Goal: Book appointment/travel/reservation

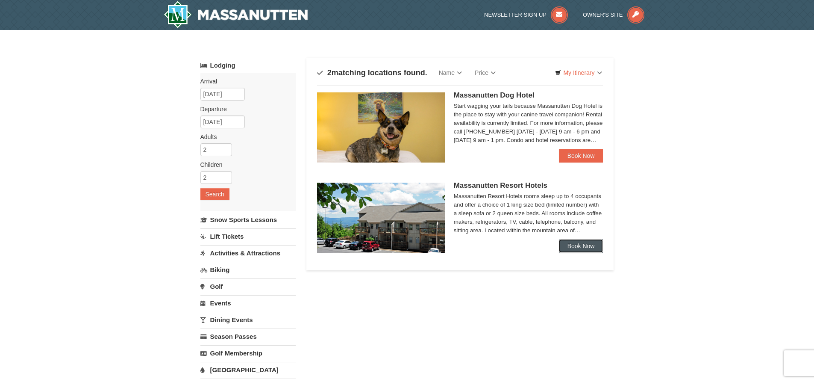
click at [587, 243] on link "Book Now" at bounding box center [581, 246] width 44 height 14
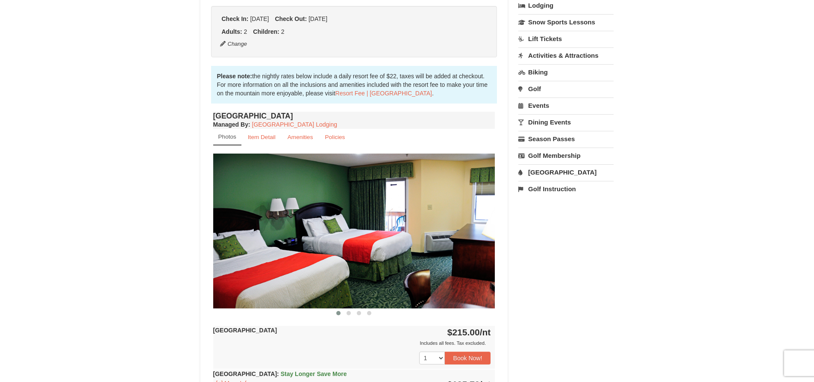
scroll to position [256, 0]
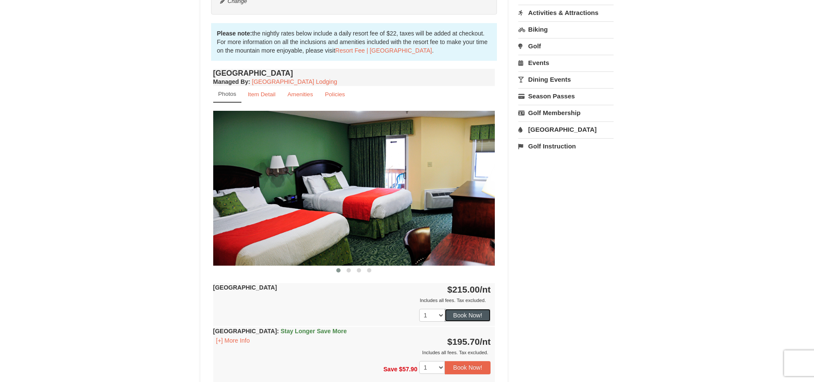
click at [465, 314] on button "Book Now!" at bounding box center [468, 315] width 46 height 13
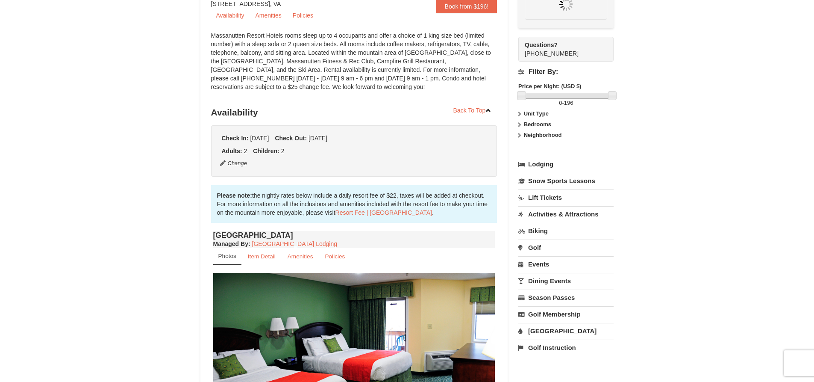
scroll to position [83, 0]
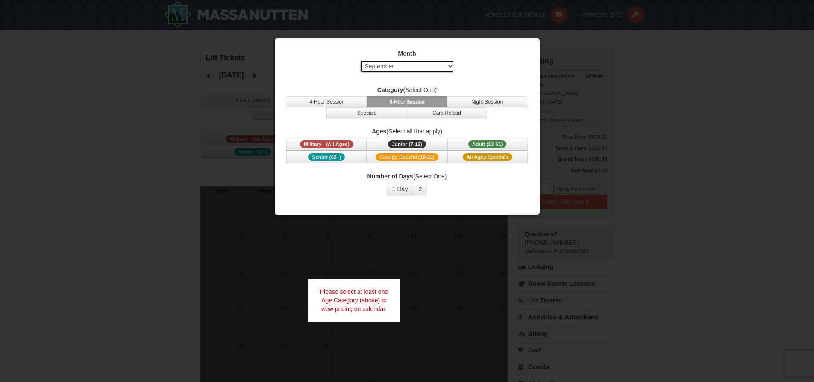
click at [449, 67] on select "Select September October November December January February March April May Jun…" at bounding box center [407, 66] width 94 height 13
click at [360, 60] on select "Select September October November December January February March April May Jun…" at bounding box center [407, 66] width 94 height 13
click at [339, 144] on span "Military - (All Ages)" at bounding box center [326, 144] width 53 height 8
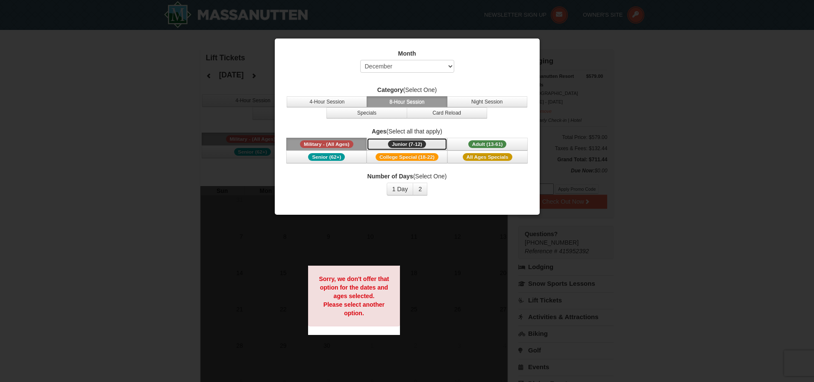
click at [394, 143] on span "Junior (7-12)" at bounding box center [407, 144] width 38 height 8
click at [348, 105] on button "4-Hour Session" at bounding box center [327, 101] width 80 height 11
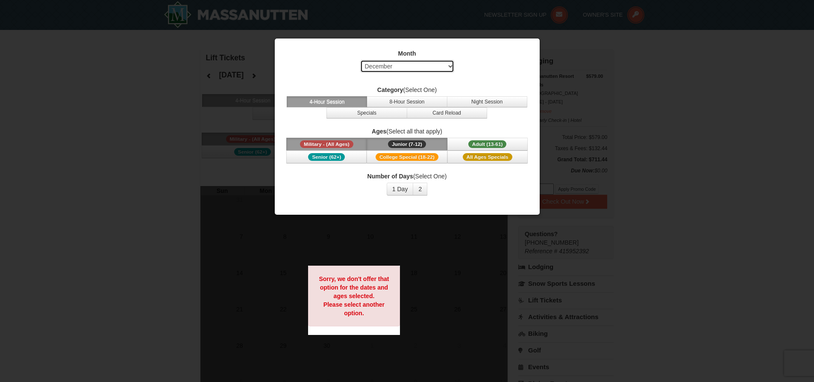
click at [429, 66] on select "Select September October November December January February March April May Jun…" at bounding box center [407, 66] width 94 height 13
select select "9"
click at [360, 60] on select "Select September October November December January February March April May Jun…" at bounding box center [407, 66] width 94 height 13
click at [387, 105] on button "8-Hour Session" at bounding box center [407, 101] width 80 height 11
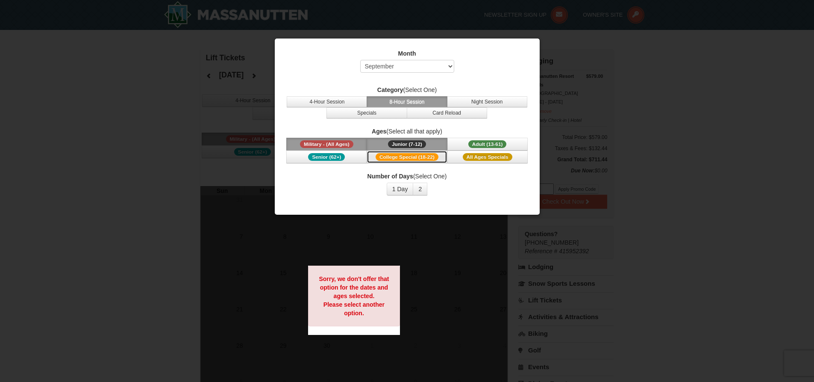
click at [436, 159] on span "College Special (18-22)" at bounding box center [407, 157] width 63 height 8
click at [371, 115] on button "Specials" at bounding box center [367, 112] width 80 height 11
click at [208, 162] on div at bounding box center [407, 191] width 814 height 382
click at [157, 158] on div at bounding box center [407, 191] width 814 height 382
click at [520, 47] on div "Month Select September October November December January February March April M…" at bounding box center [407, 122] width 256 height 159
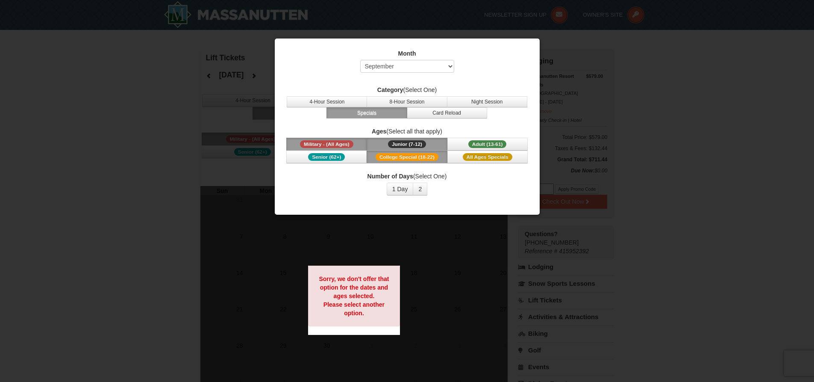
click at [487, 178] on label "Number of Days (Select One)" at bounding box center [407, 176] width 244 height 9
click at [392, 300] on div "Sorry, we don't offer that option for the dates and ages selected. Please selec…" at bounding box center [354, 295] width 92 height 61
click at [397, 185] on button "1 Day" at bounding box center [400, 188] width 27 height 13
